Goal: Check status: Check status

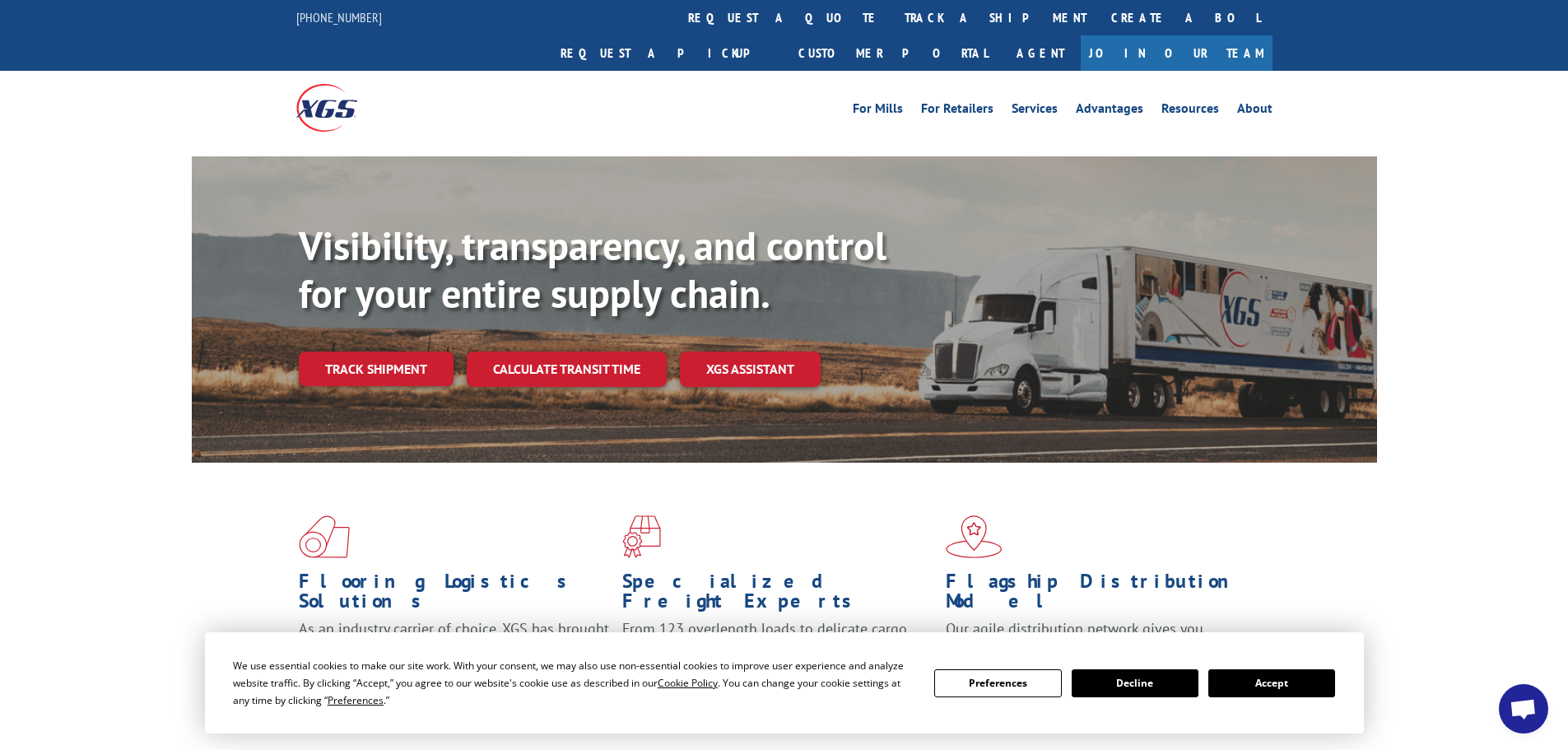
click at [1274, 681] on button "Accept" at bounding box center [1271, 683] width 127 height 28
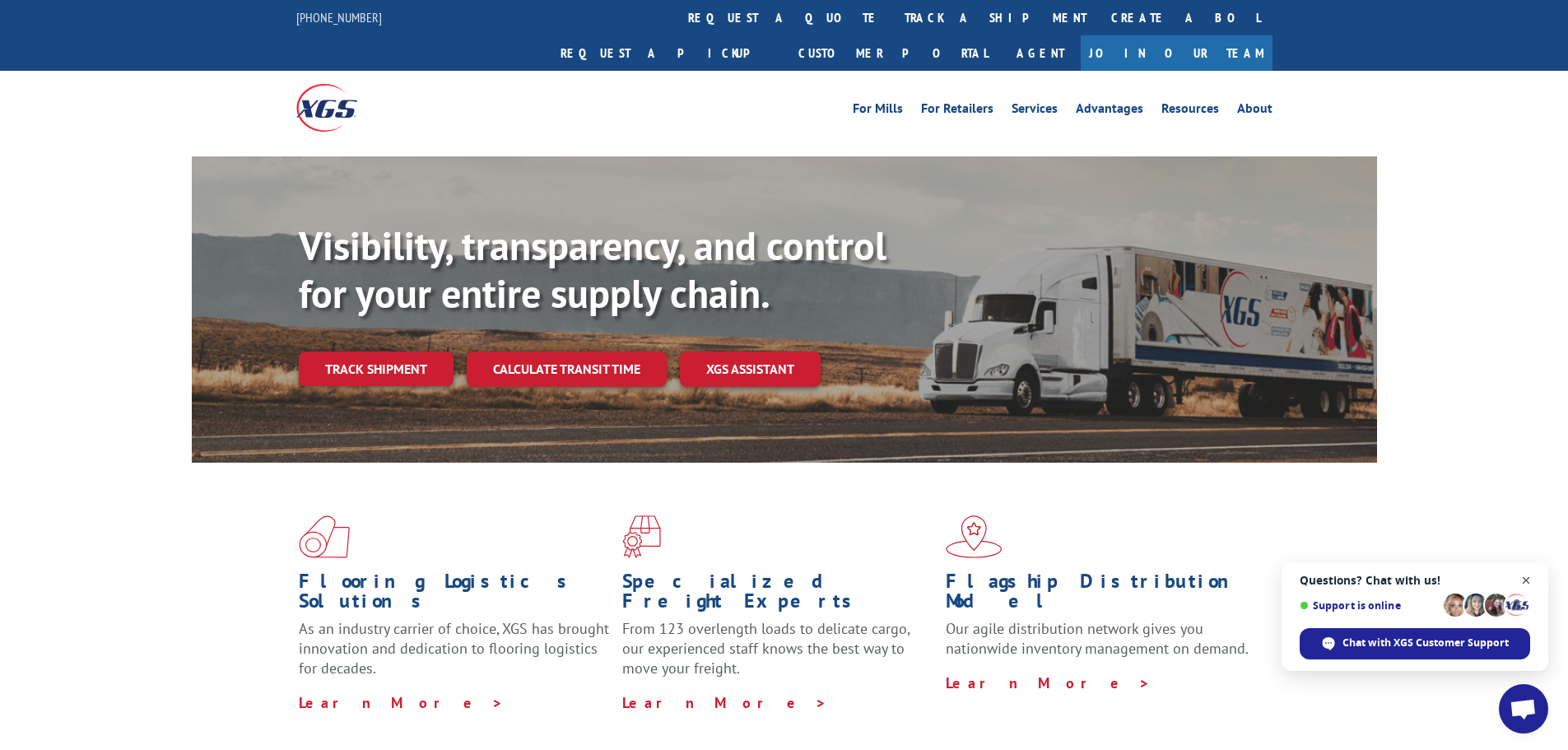
click at [1524, 584] on span "Open chat" at bounding box center [1527, 580] width 21 height 21
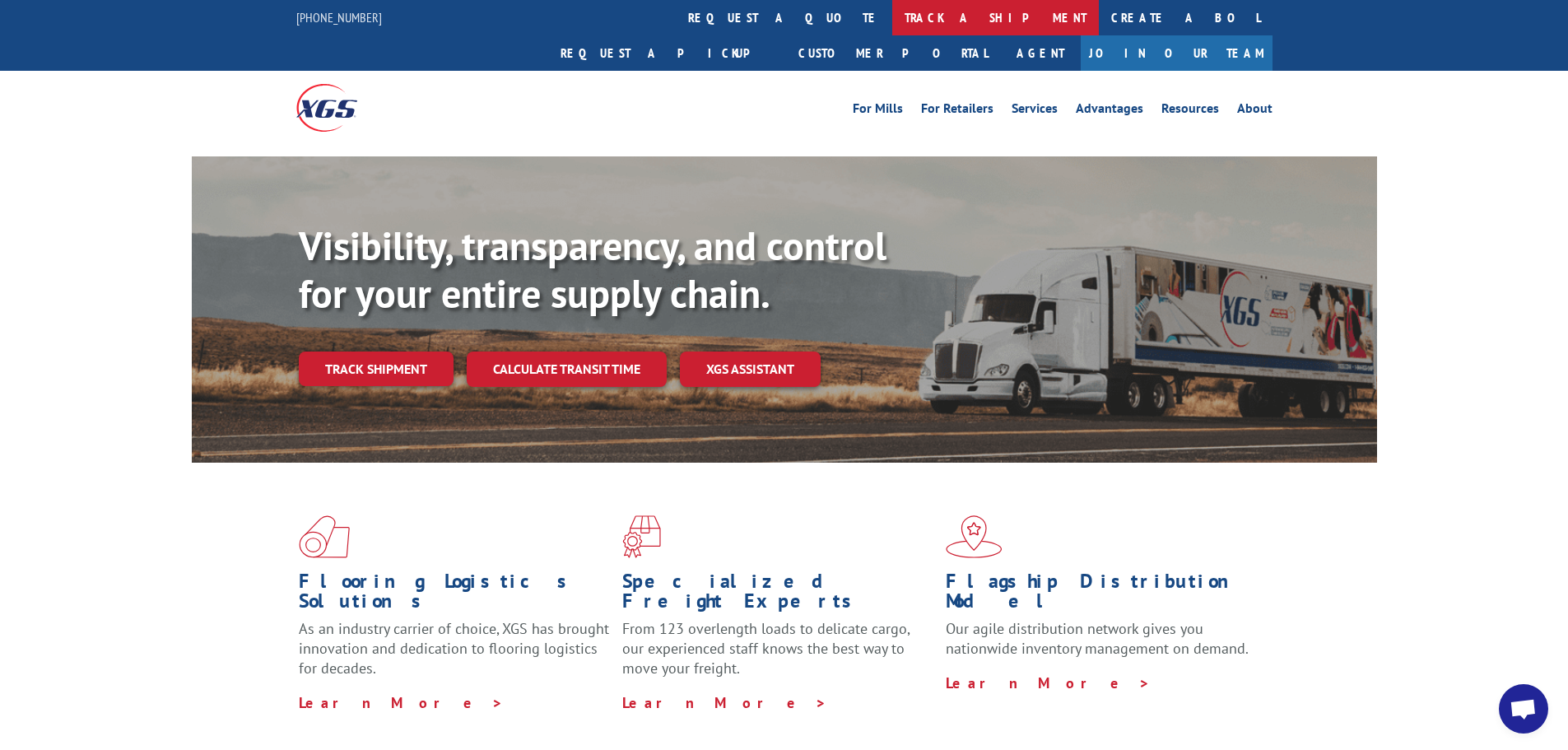
click at [892, 21] on link "track a shipment" at bounding box center [995, 18] width 207 height 35
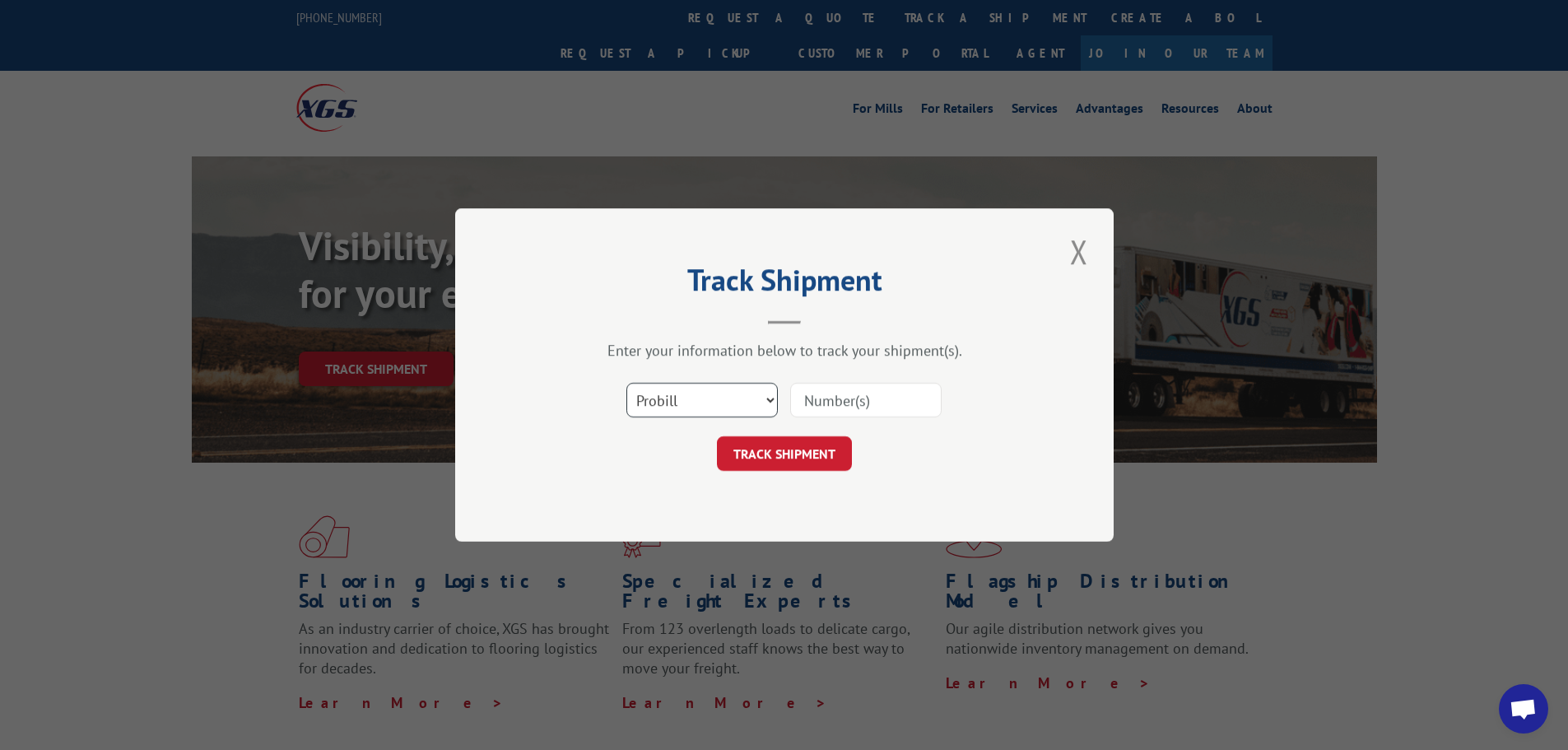
click at [752, 393] on select "Select category... Probill BOL PO" at bounding box center [703, 399] width 152 height 34
click at [627, 382] on select "Select category... Probill BOL PO" at bounding box center [703, 399] width 152 height 34
click at [712, 400] on select "Select category... Probill BOL PO" at bounding box center [703, 399] width 152 height 34
select select "bol"
click at [627, 382] on select "Select category... Probill BOL PO" at bounding box center [703, 399] width 152 height 34
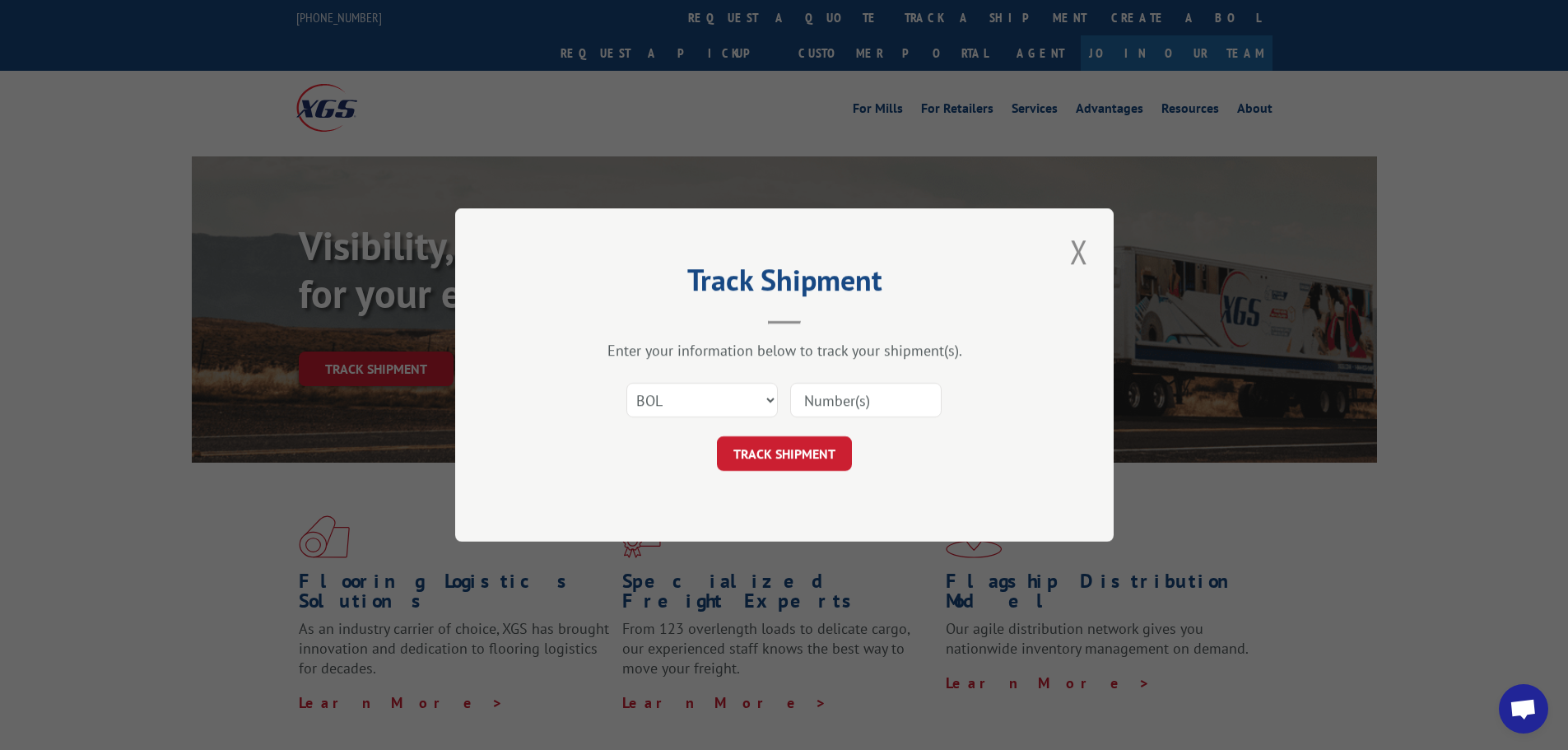
click at [834, 397] on input at bounding box center [866, 399] width 152 height 34
paste input "4888181"
type input "4888181"
click at [772, 469] on button "TRACK SHIPMENT" at bounding box center [784, 453] width 135 height 34
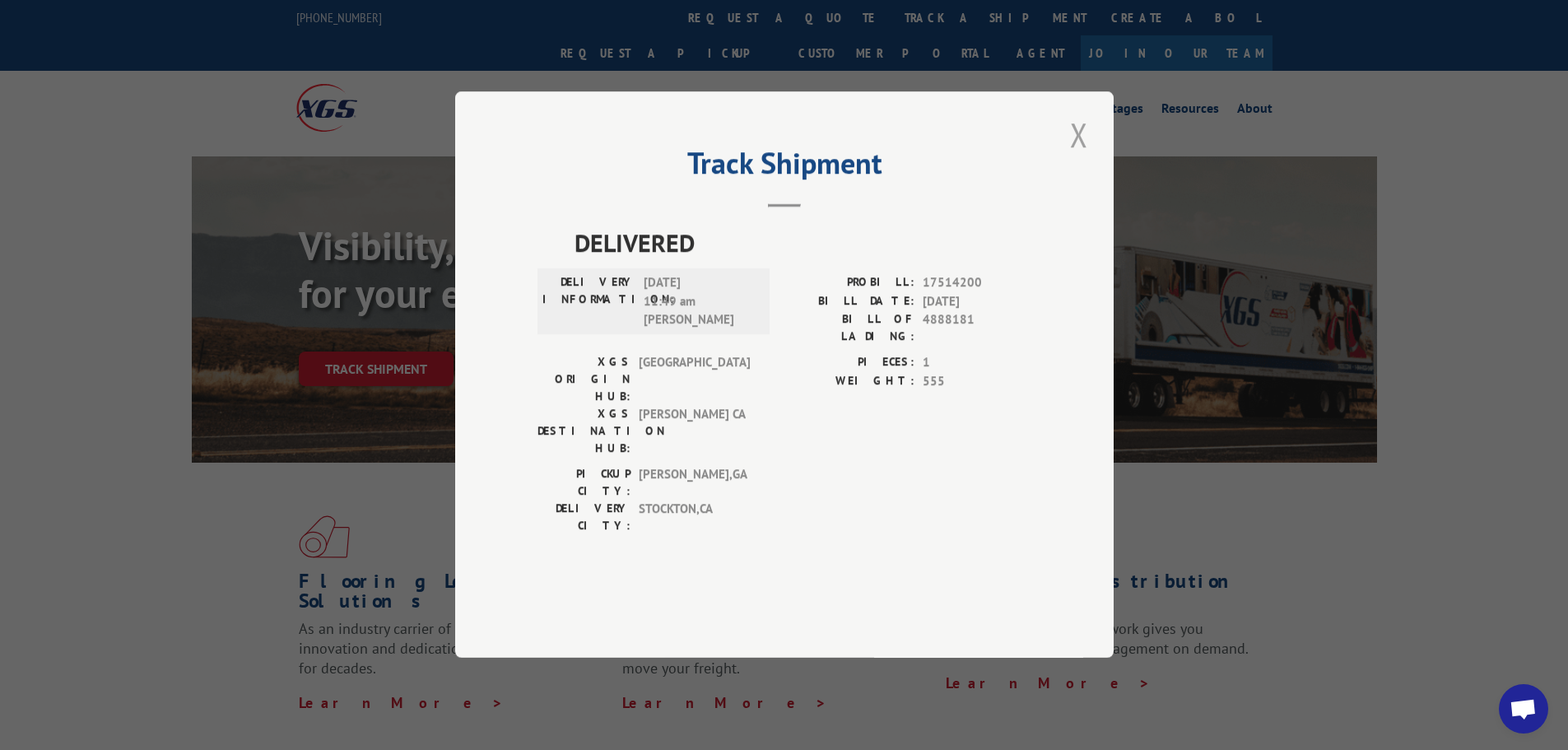
click at [1092, 158] on button "Close modal" at bounding box center [1079, 135] width 28 height 45
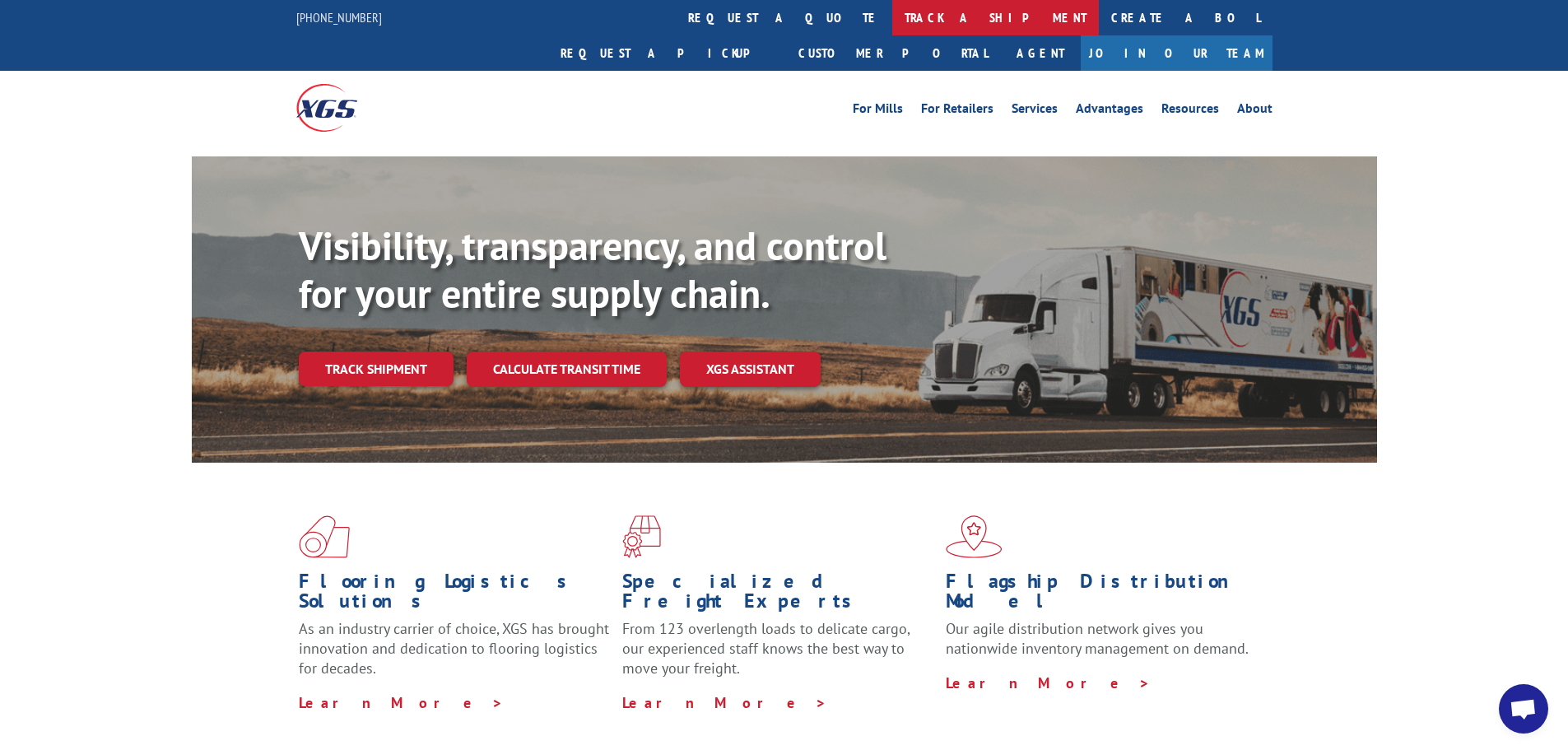
click at [892, 18] on link "track a shipment" at bounding box center [995, 18] width 207 height 35
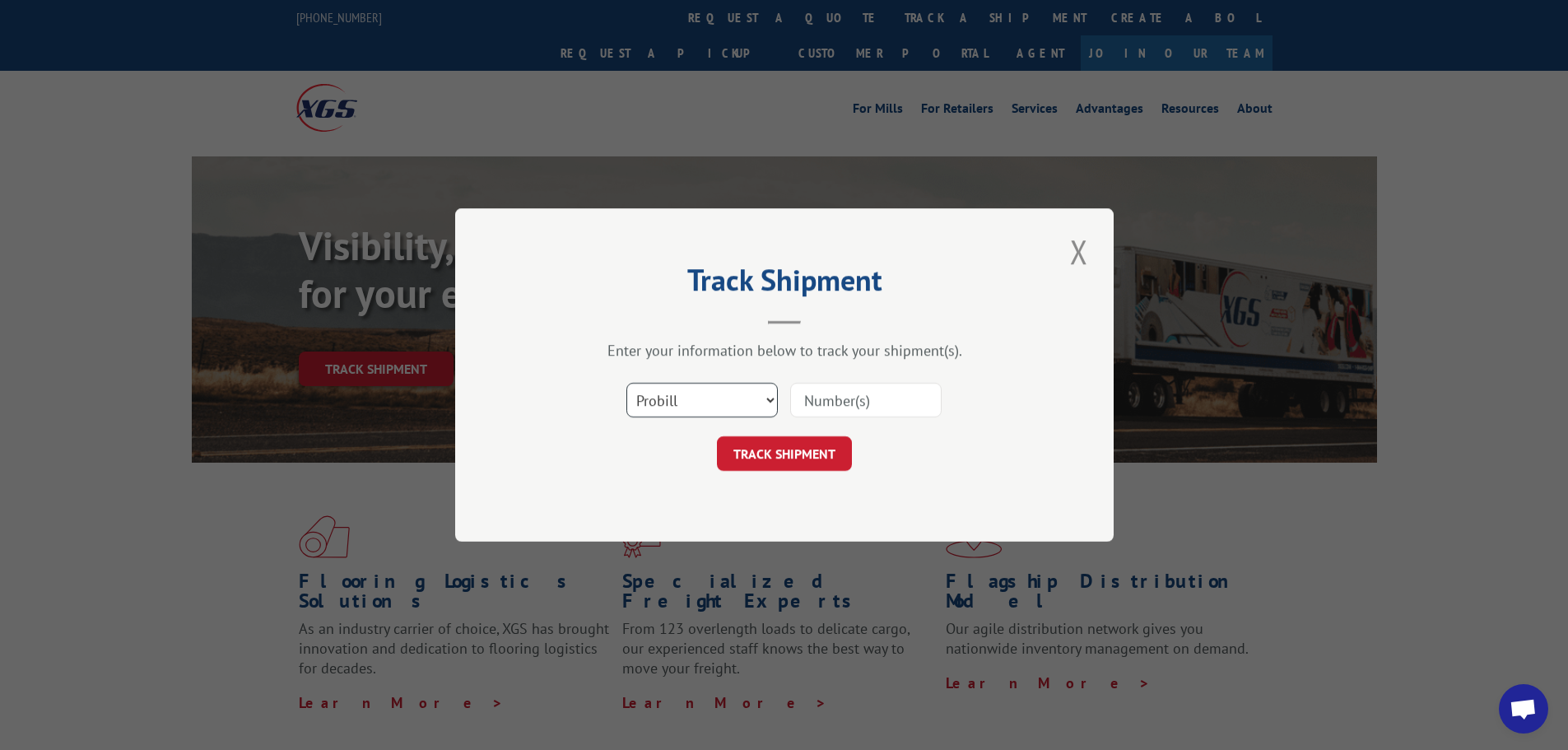
drag, startPoint x: 727, startPoint y: 412, endPoint x: 719, endPoint y: 396, distance: 17.9
click at [727, 412] on select "Select category... Probill BOL PO" at bounding box center [703, 399] width 152 height 34
select select "bol"
click at [627, 382] on select "Select category... Probill BOL PO" at bounding box center [703, 399] width 152 height 34
click at [815, 404] on input at bounding box center [866, 399] width 152 height 34
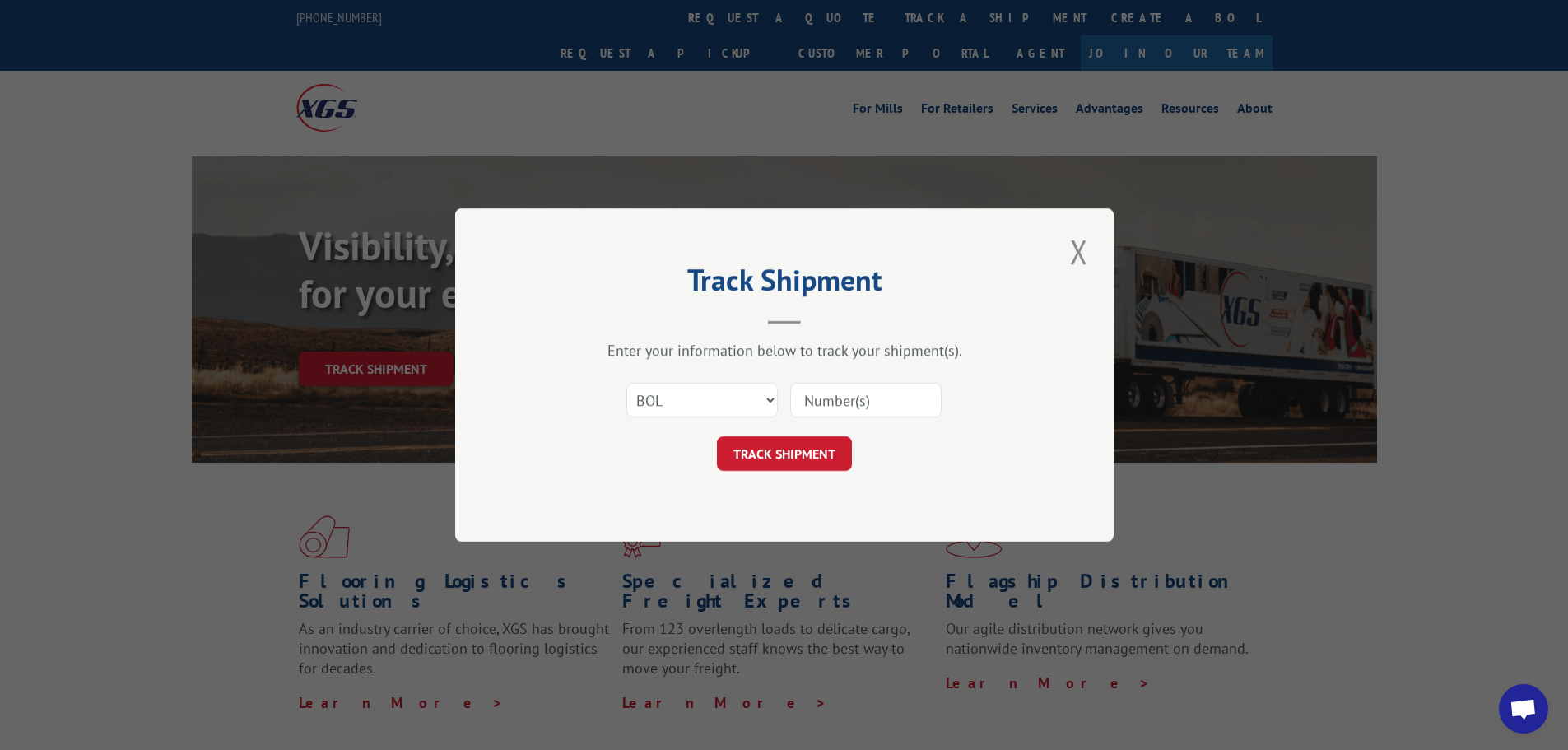
paste input "5957362"
type input "5957362"
click button "TRACK SHIPMENT" at bounding box center [784, 453] width 135 height 34
